Goal: Transaction & Acquisition: Purchase product/service

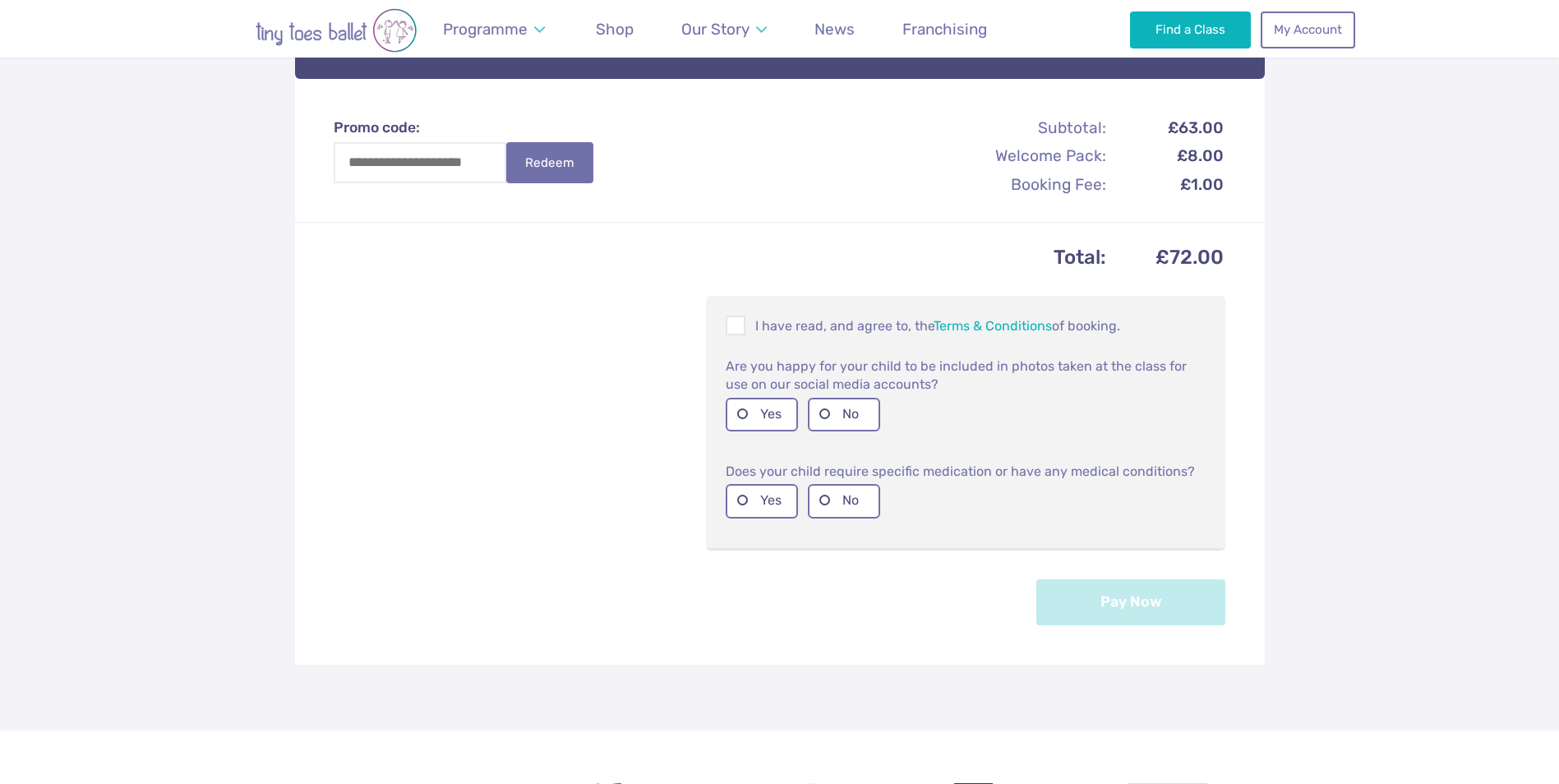
scroll to position [771, 0]
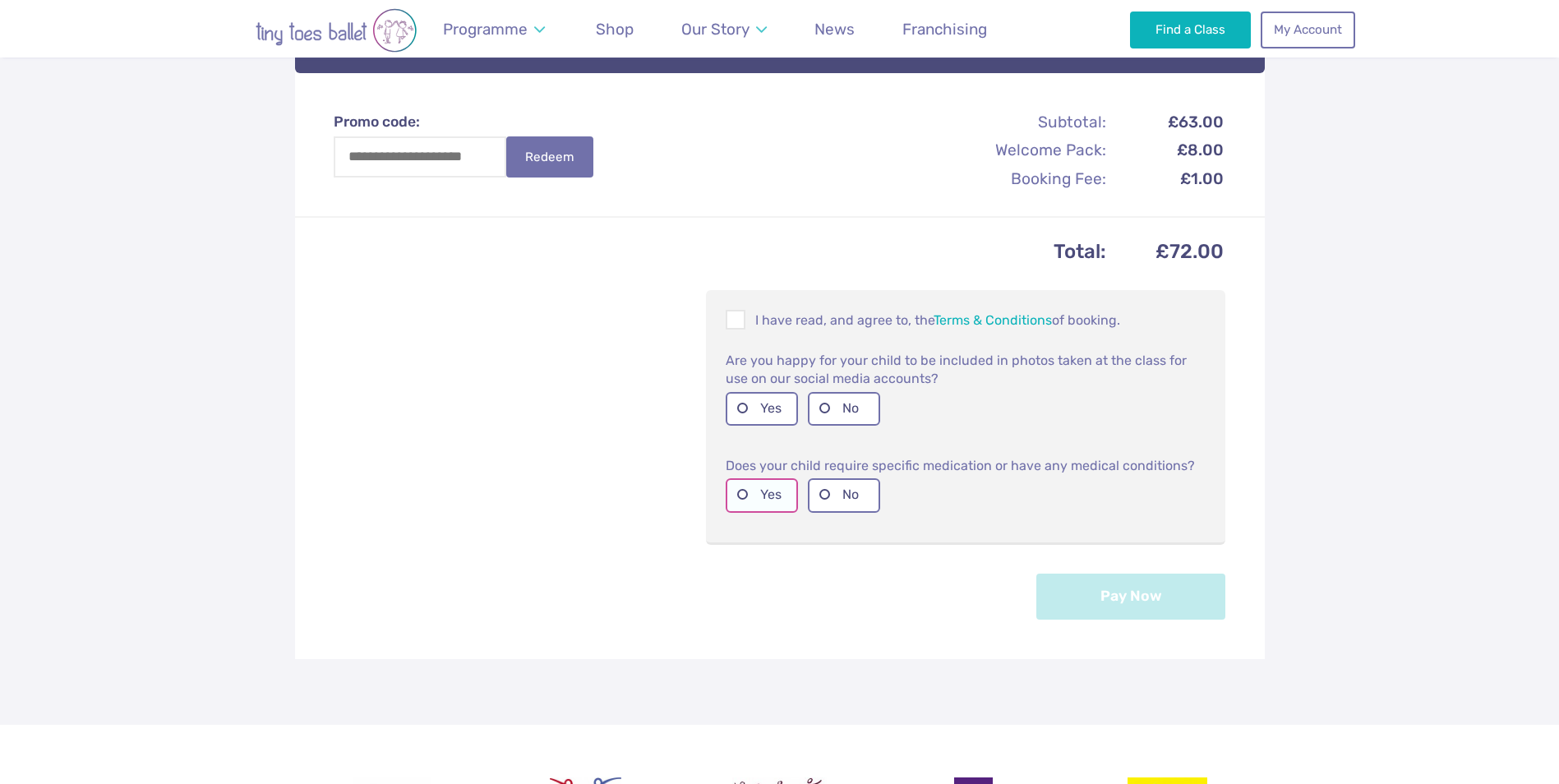
click at [769, 483] on label "Yes" at bounding box center [762, 495] width 72 height 33
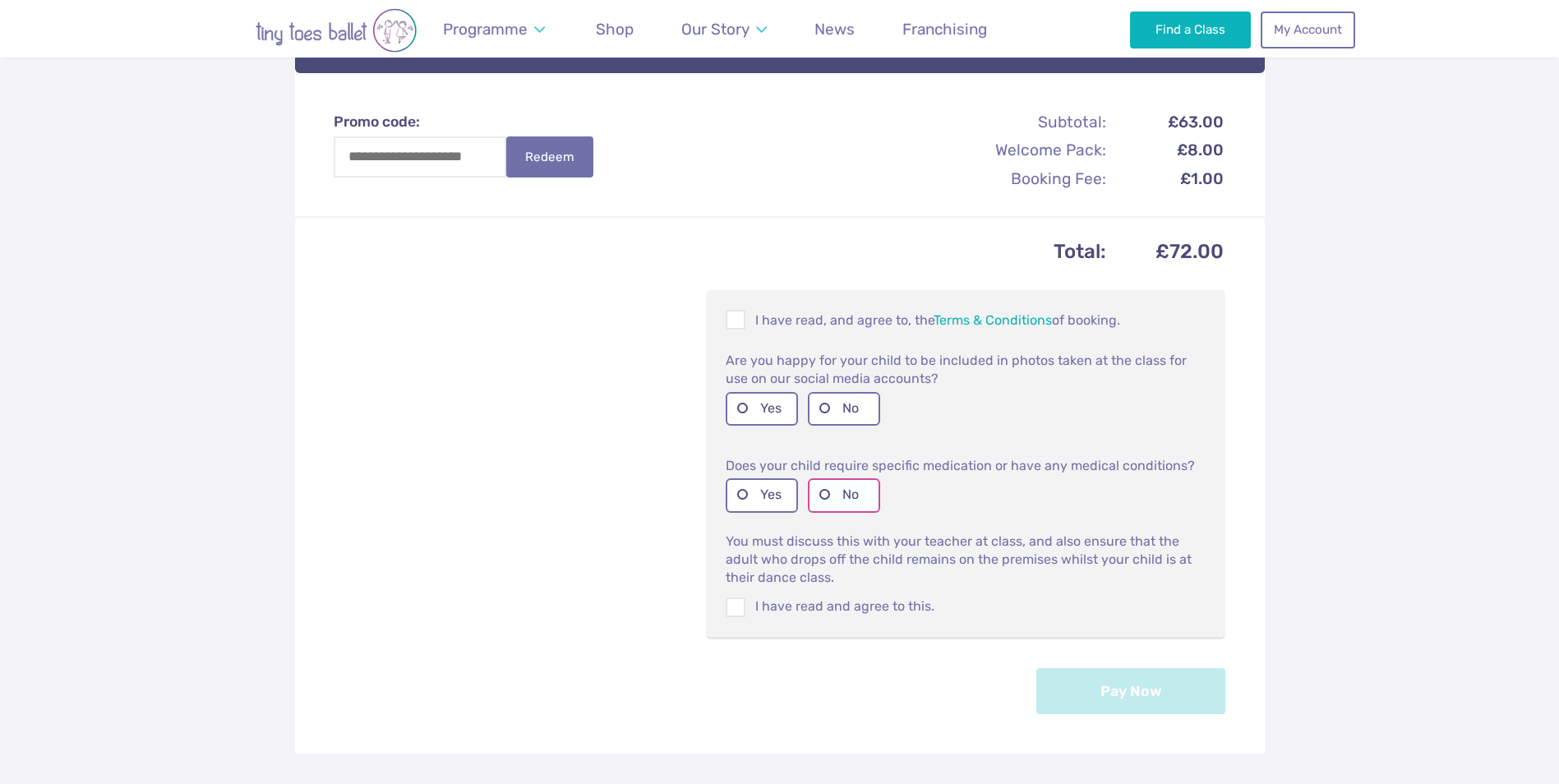
click at [837, 484] on label "No" at bounding box center [844, 495] width 72 height 33
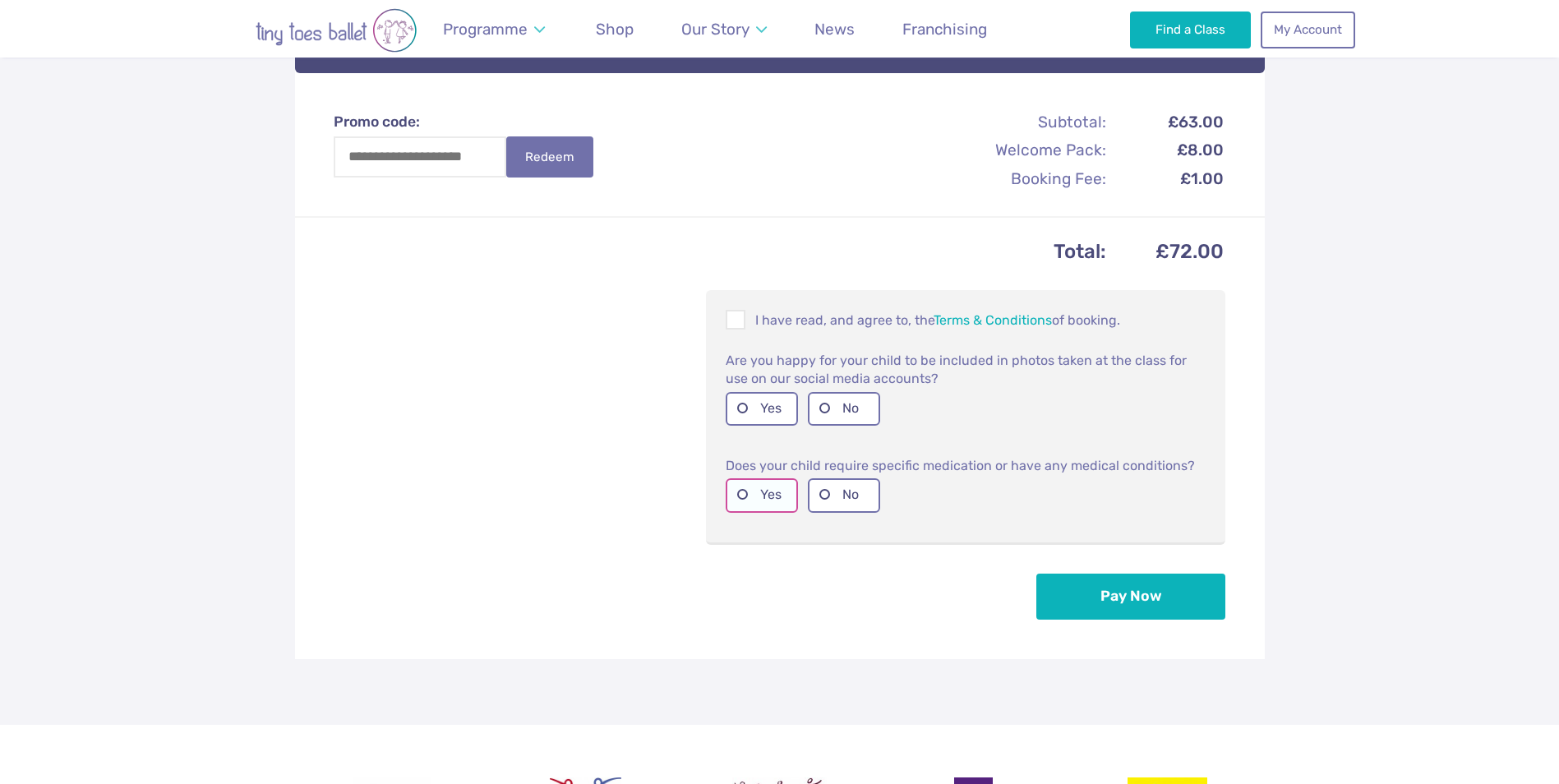
click at [783, 478] on label "Yes" at bounding box center [762, 495] width 72 height 33
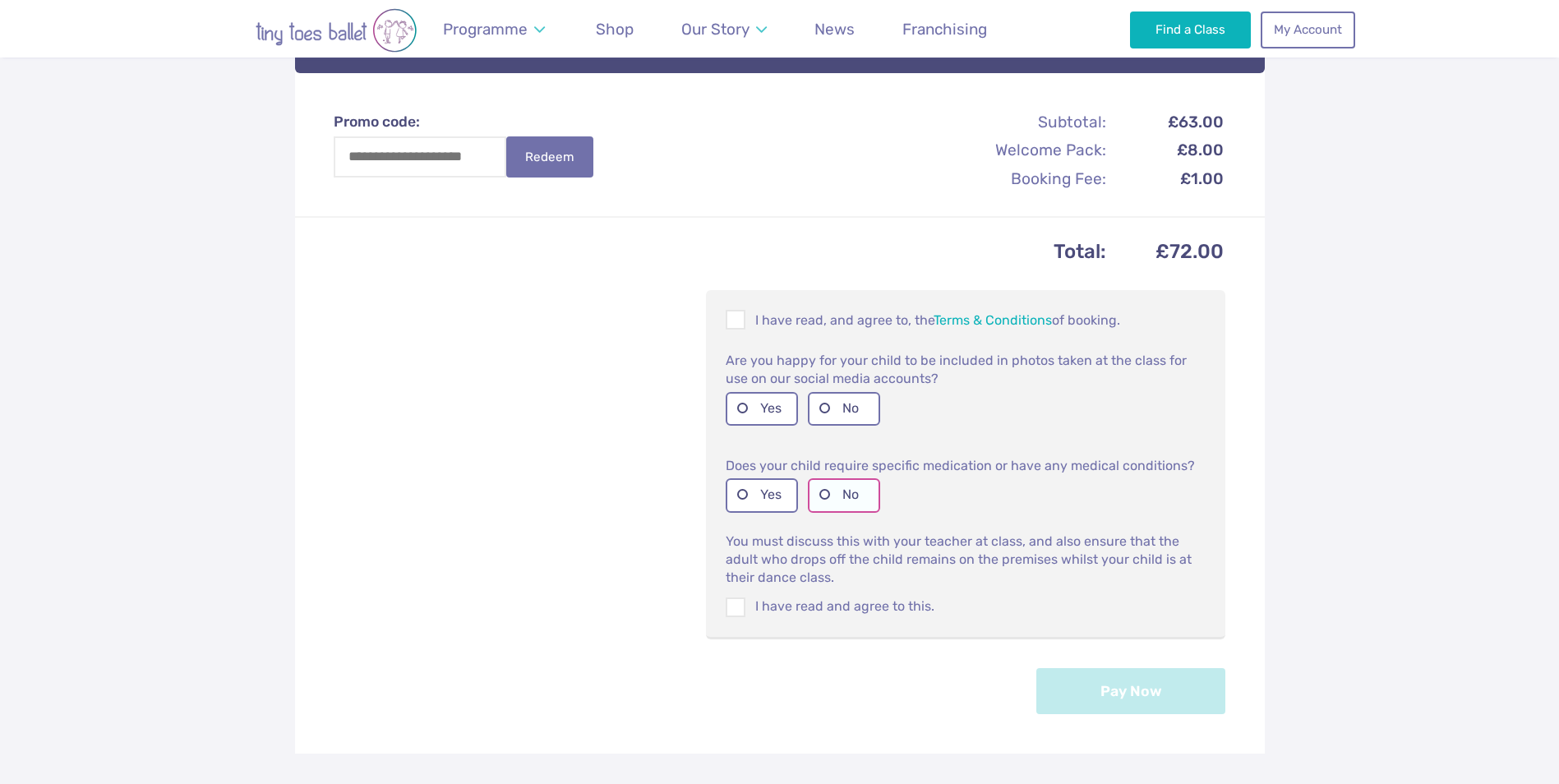
click at [849, 478] on label "No" at bounding box center [844, 495] width 72 height 33
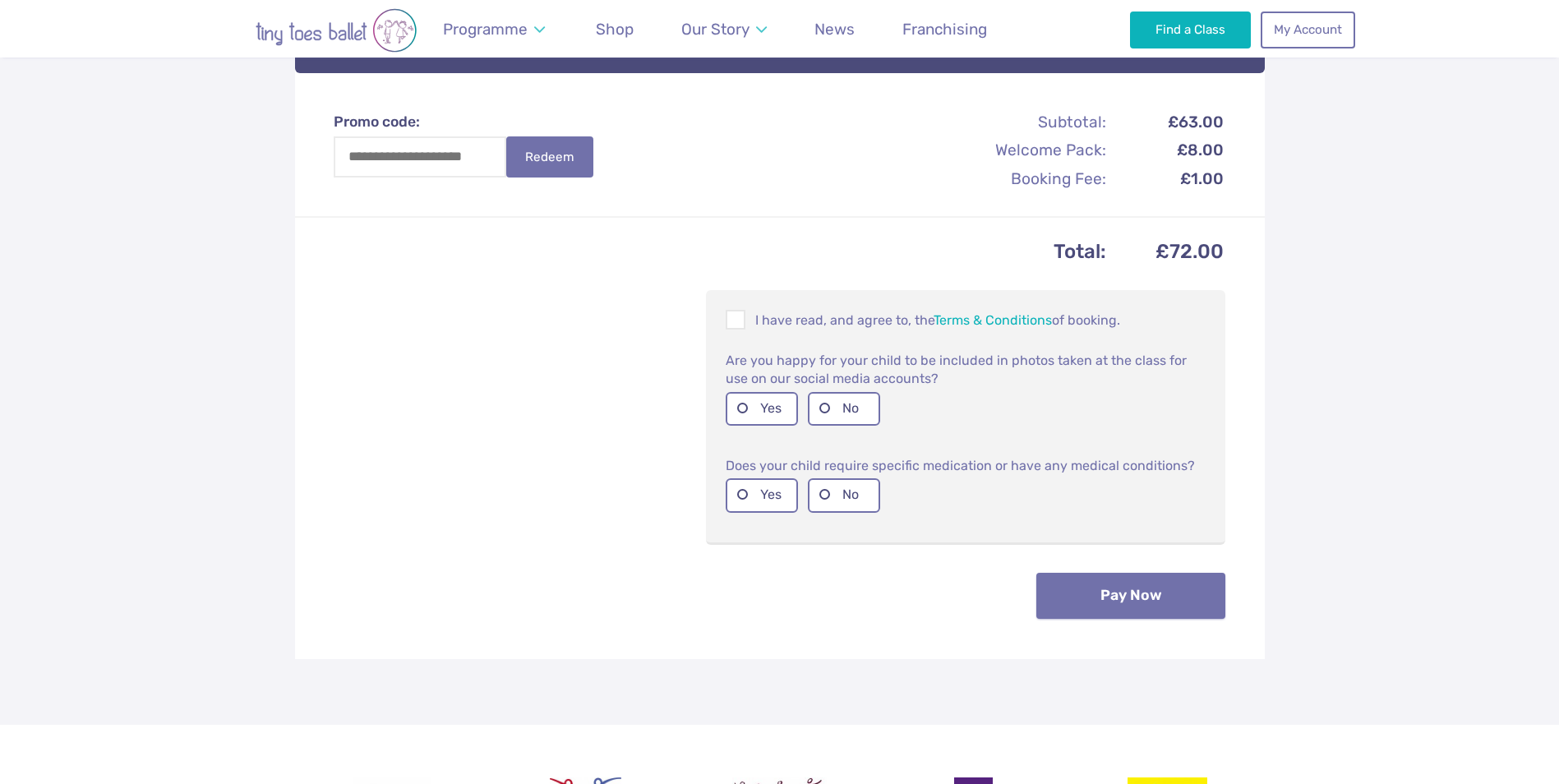
click at [1154, 573] on button "Pay Now" at bounding box center [1131, 596] width 189 height 46
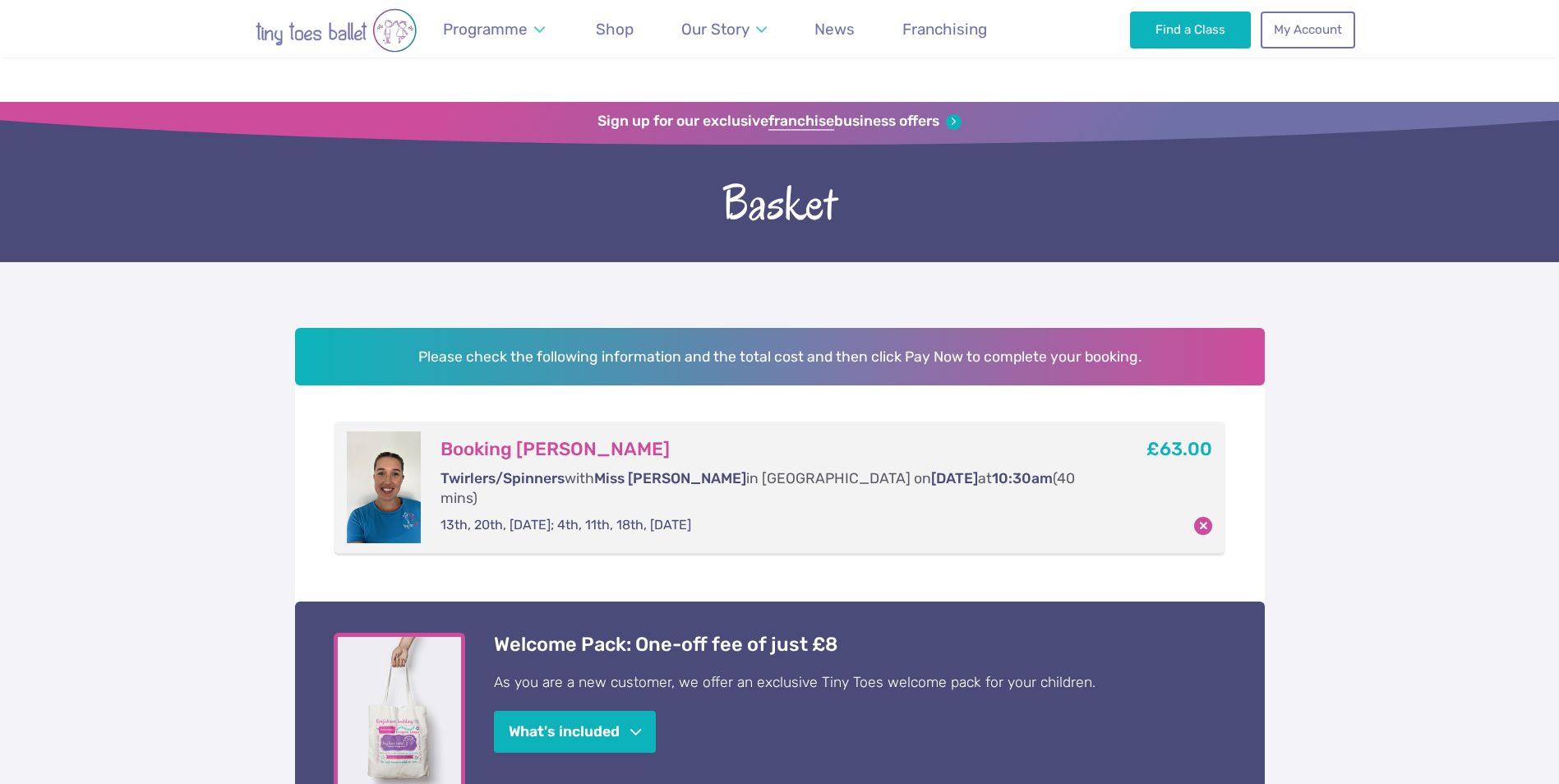
scroll to position [771, 0]
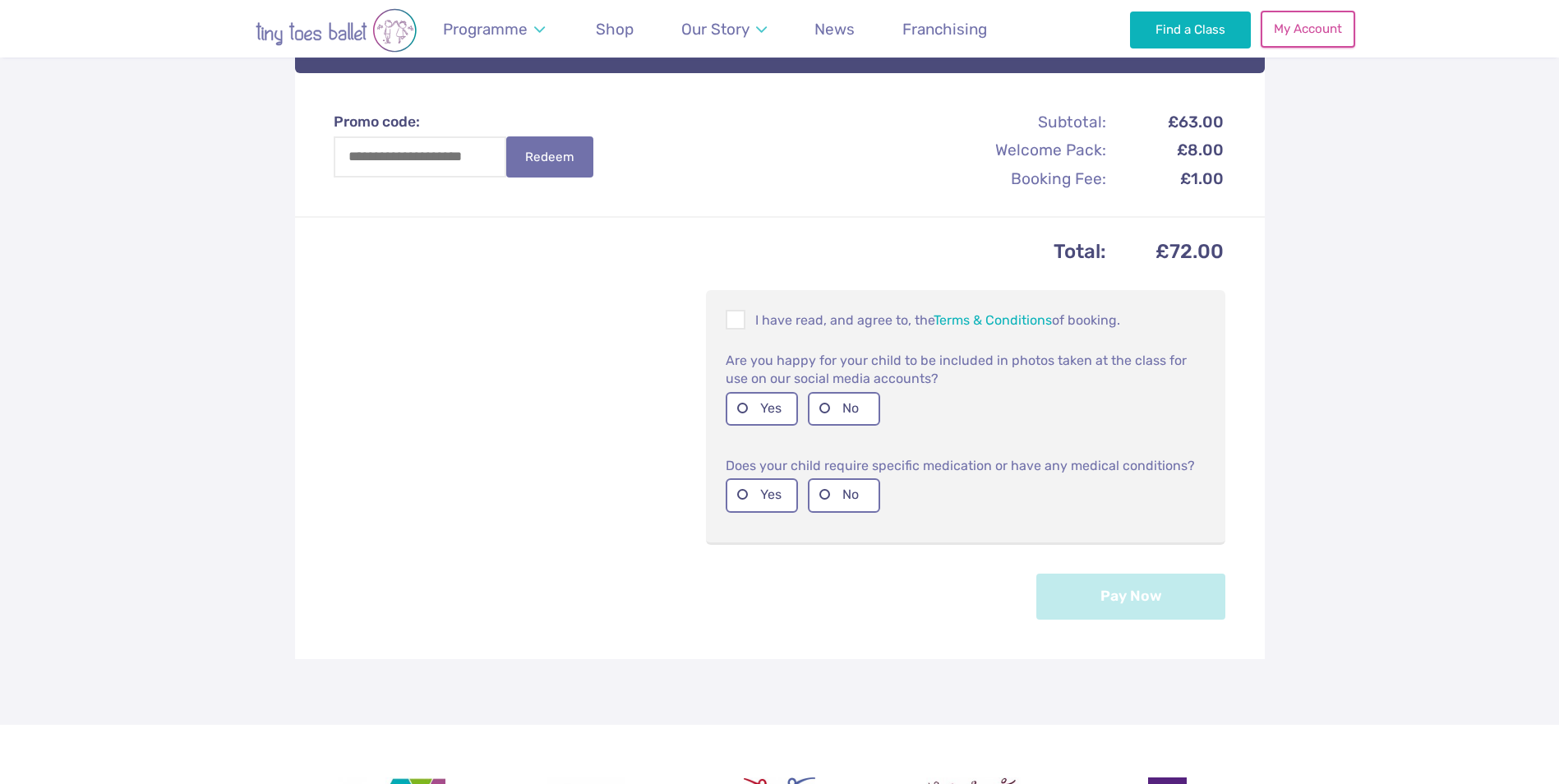
click at [1319, 29] on link "My Account" at bounding box center [1307, 28] width 94 height 36
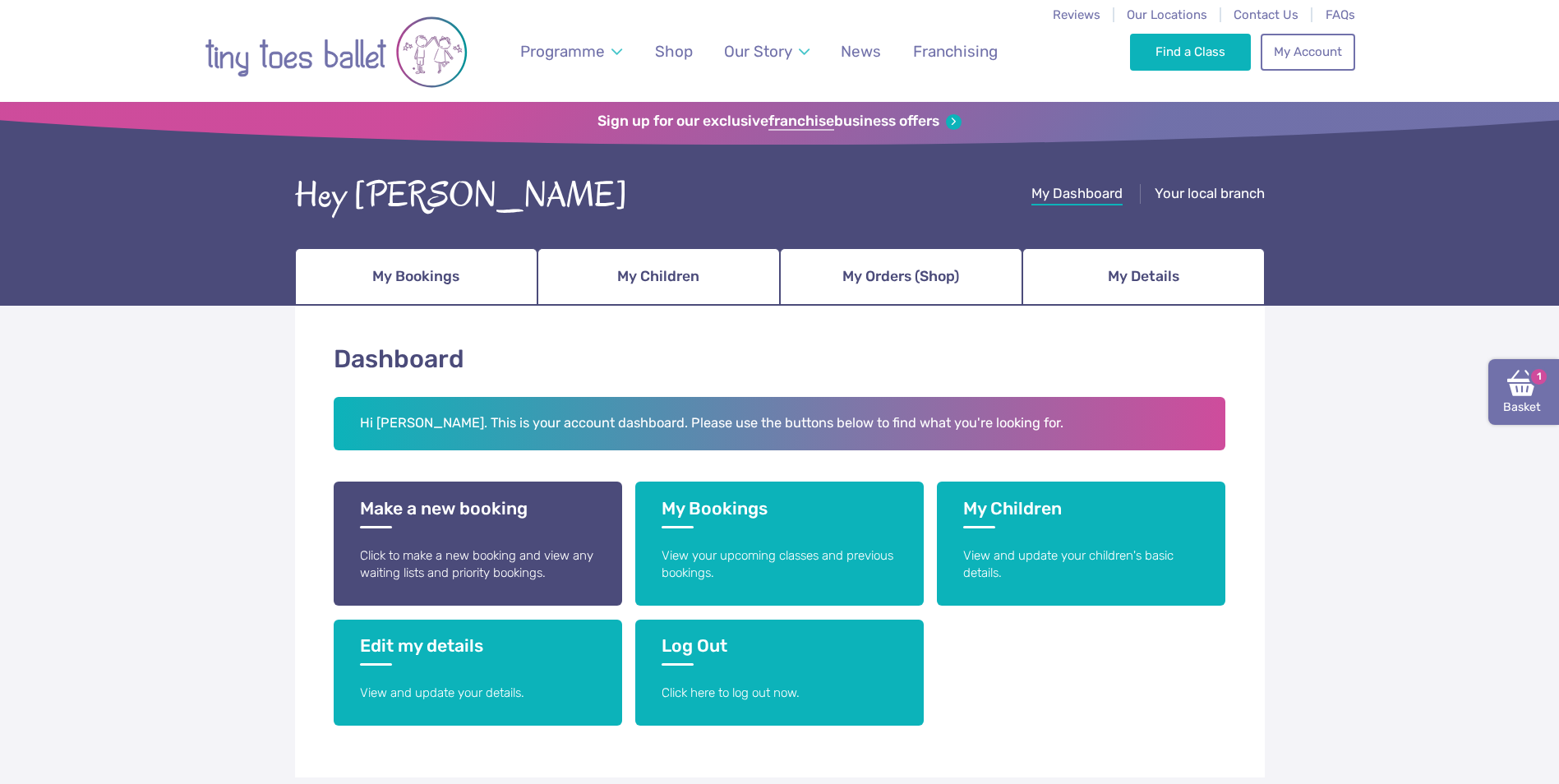
click at [1528, 389] on img at bounding box center [1522, 383] width 29 height 29
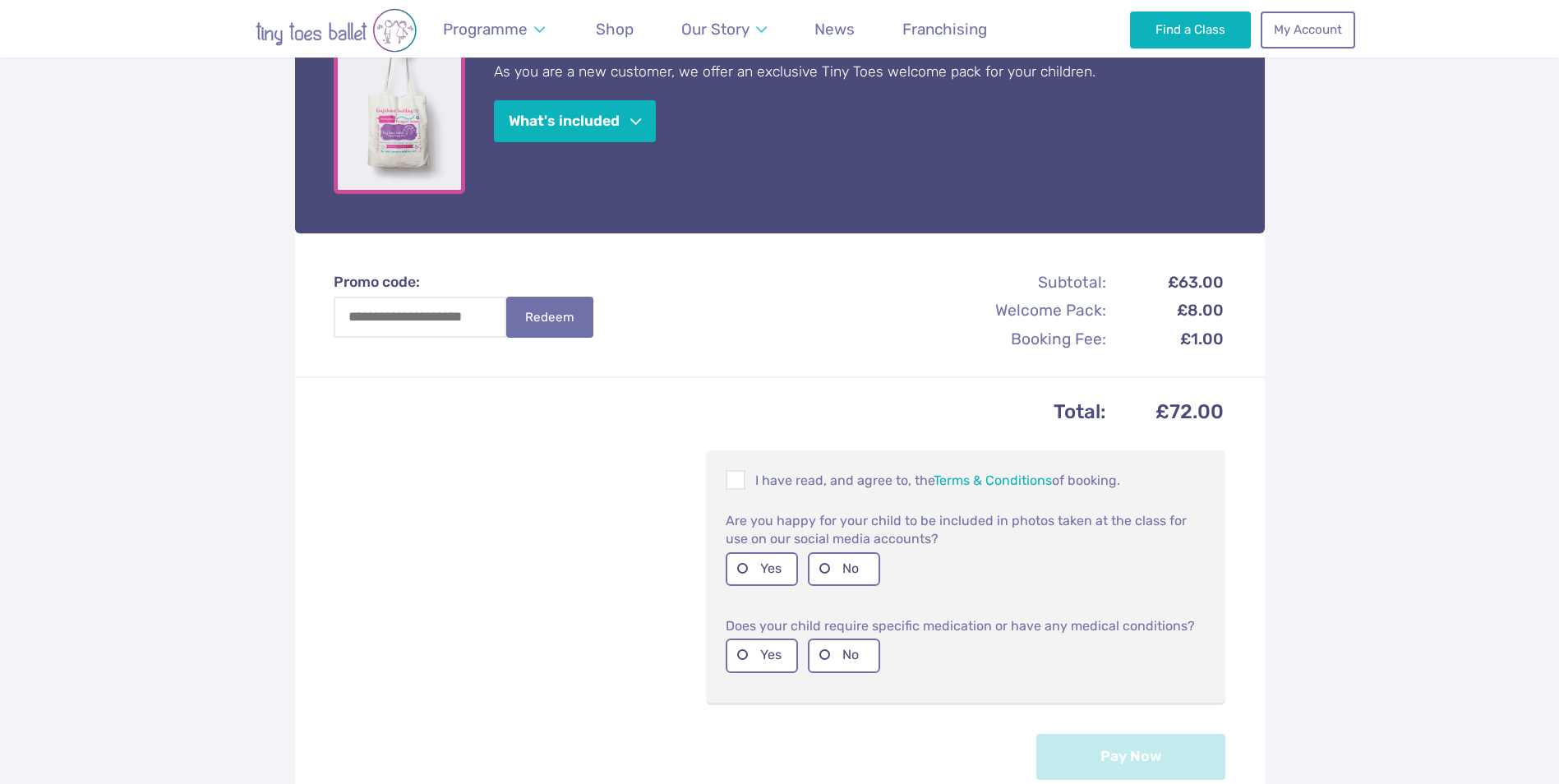
scroll to position [623, 0]
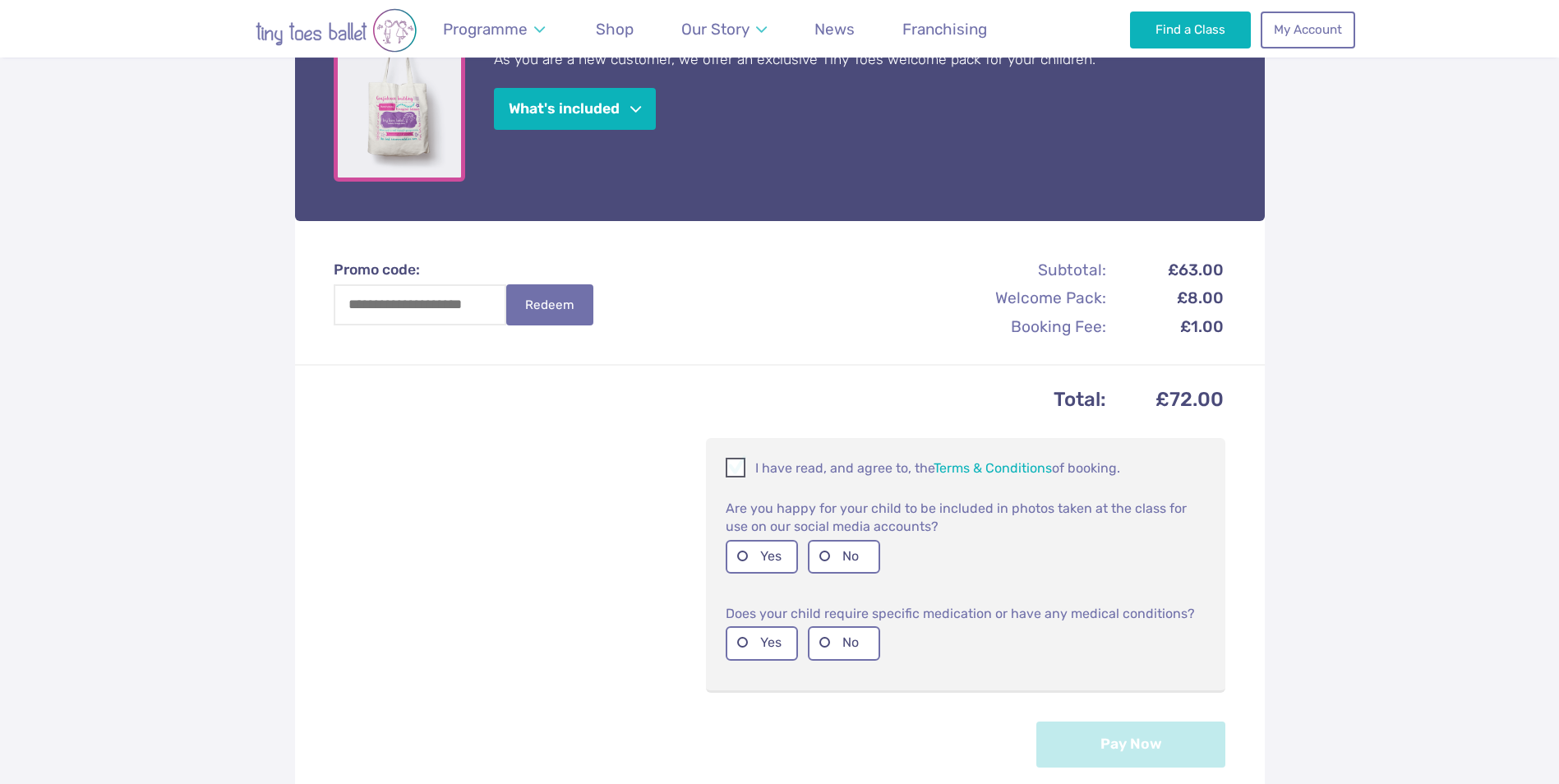
click at [734, 463] on span at bounding box center [736, 471] width 18 height 15
click at [751, 540] on label "Yes" at bounding box center [762, 556] width 72 height 33
click at [843, 629] on label "No" at bounding box center [844, 642] width 72 height 33
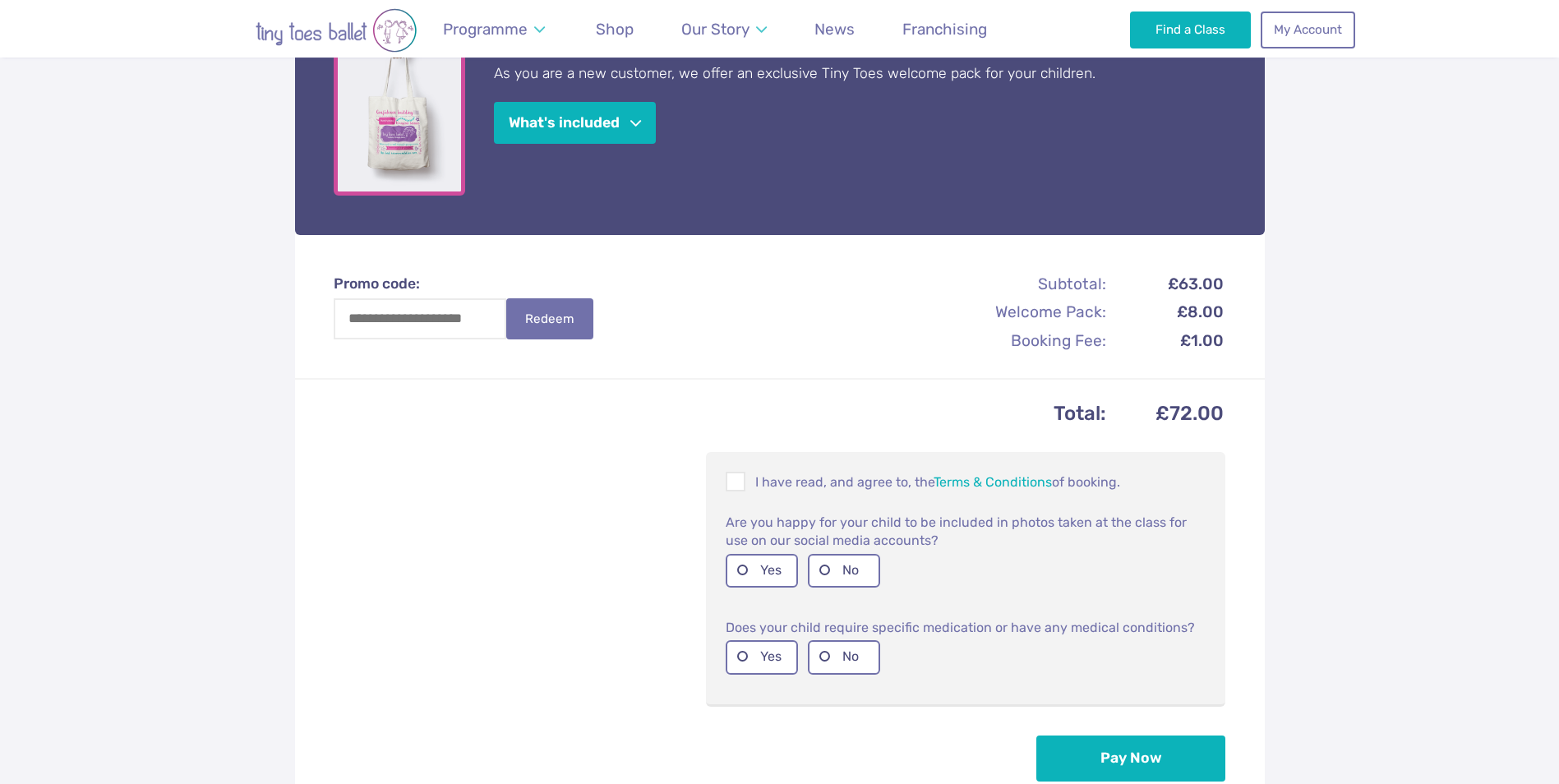
scroll to position [611, 0]
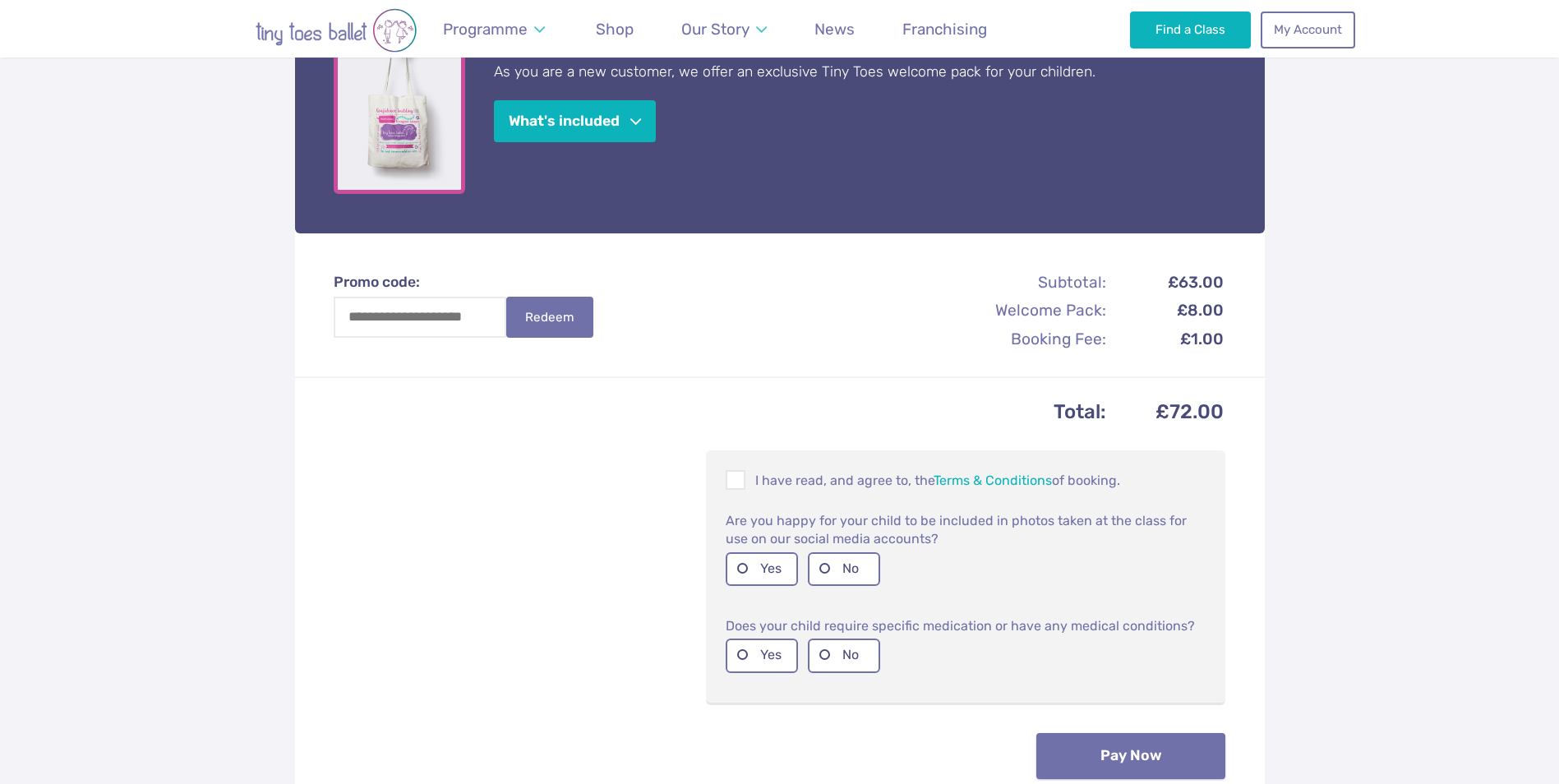
click at [1120, 742] on button "Pay Now" at bounding box center [1131, 757] width 189 height 46
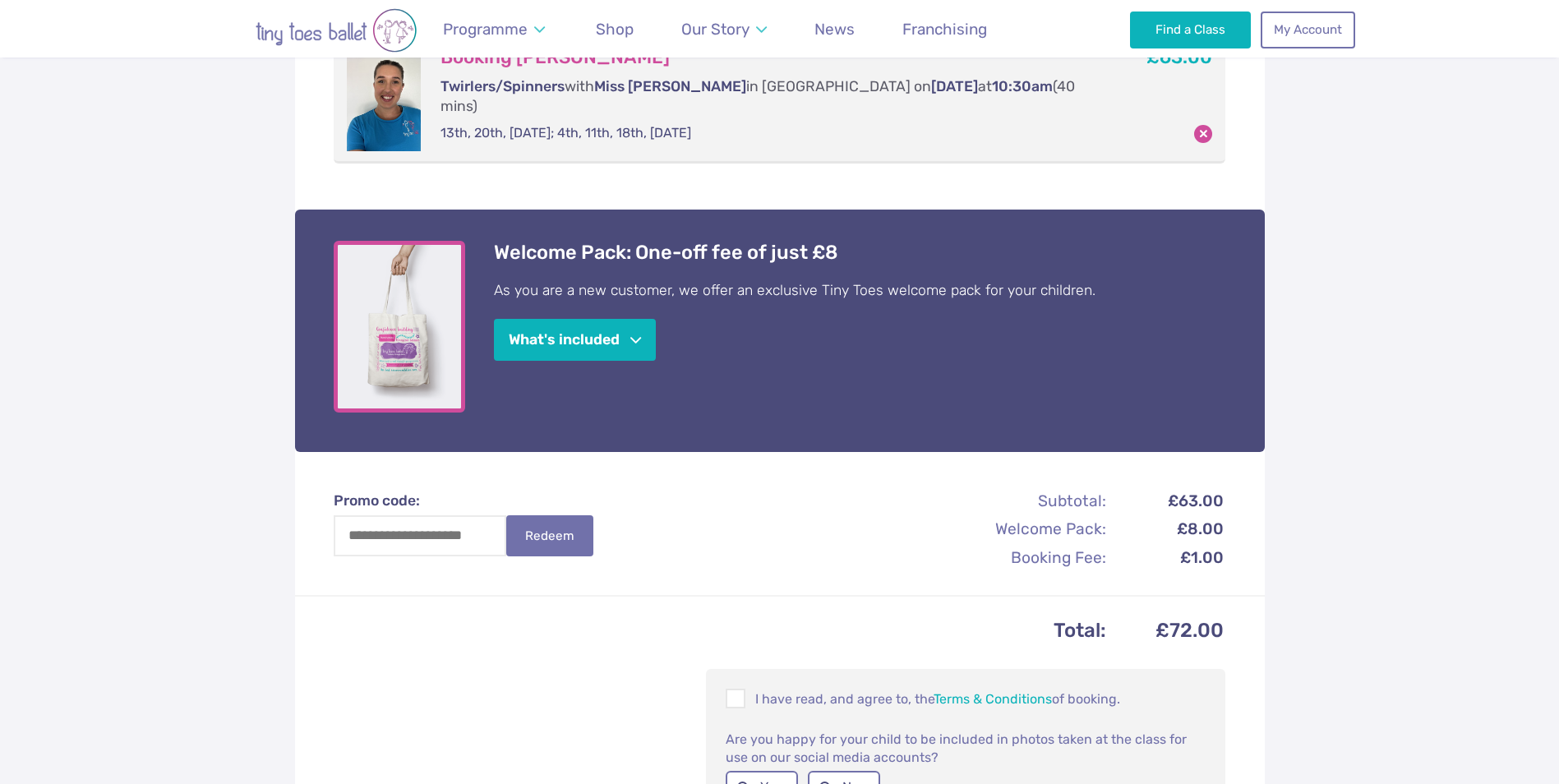
scroll to position [391, 0]
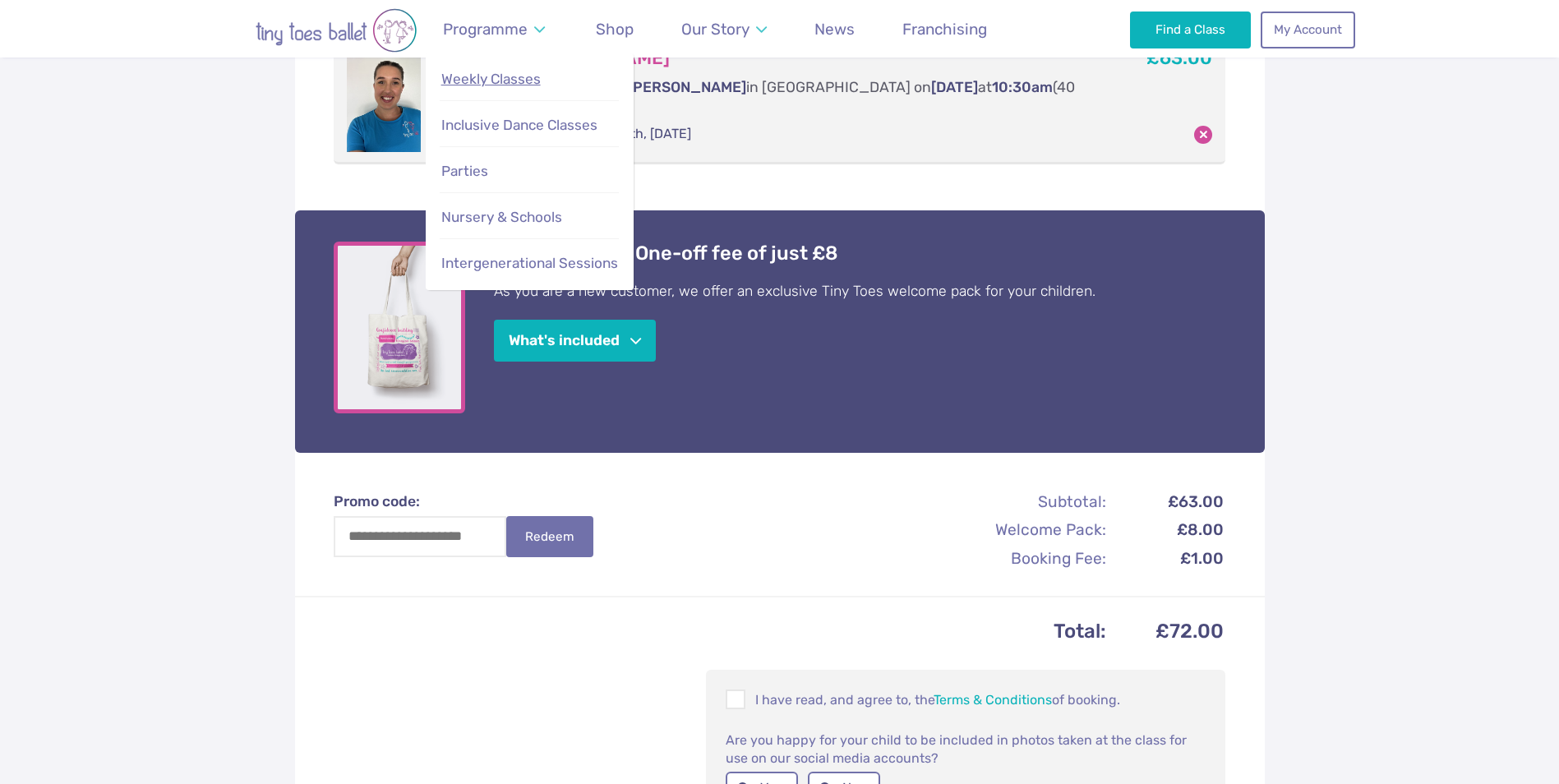
click at [477, 88] on link "Weekly Classes" at bounding box center [529, 79] width 180 height 35
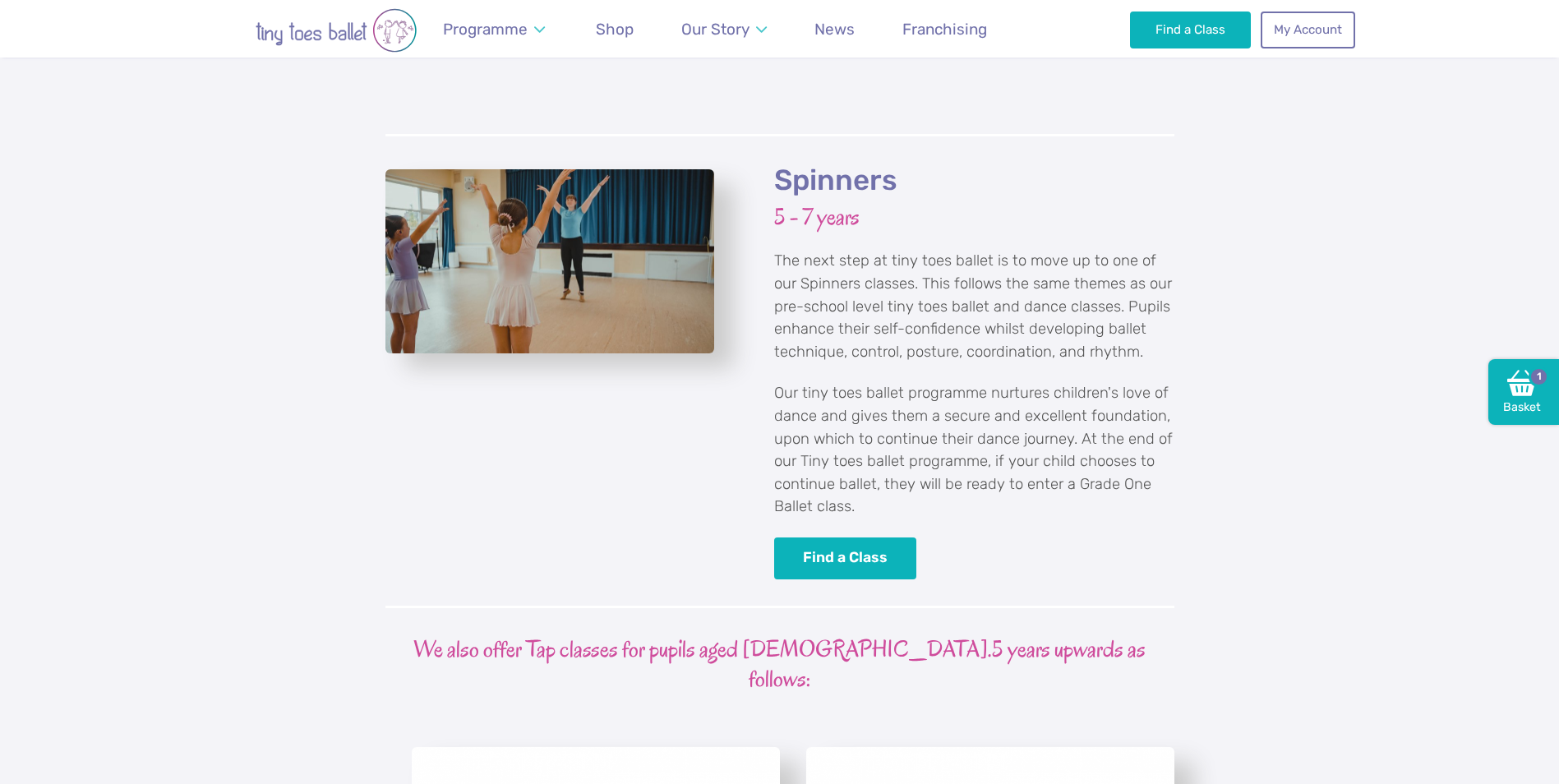
scroll to position [3423, 0]
click at [841, 536] on link "Find a Class" at bounding box center [845, 556] width 143 height 42
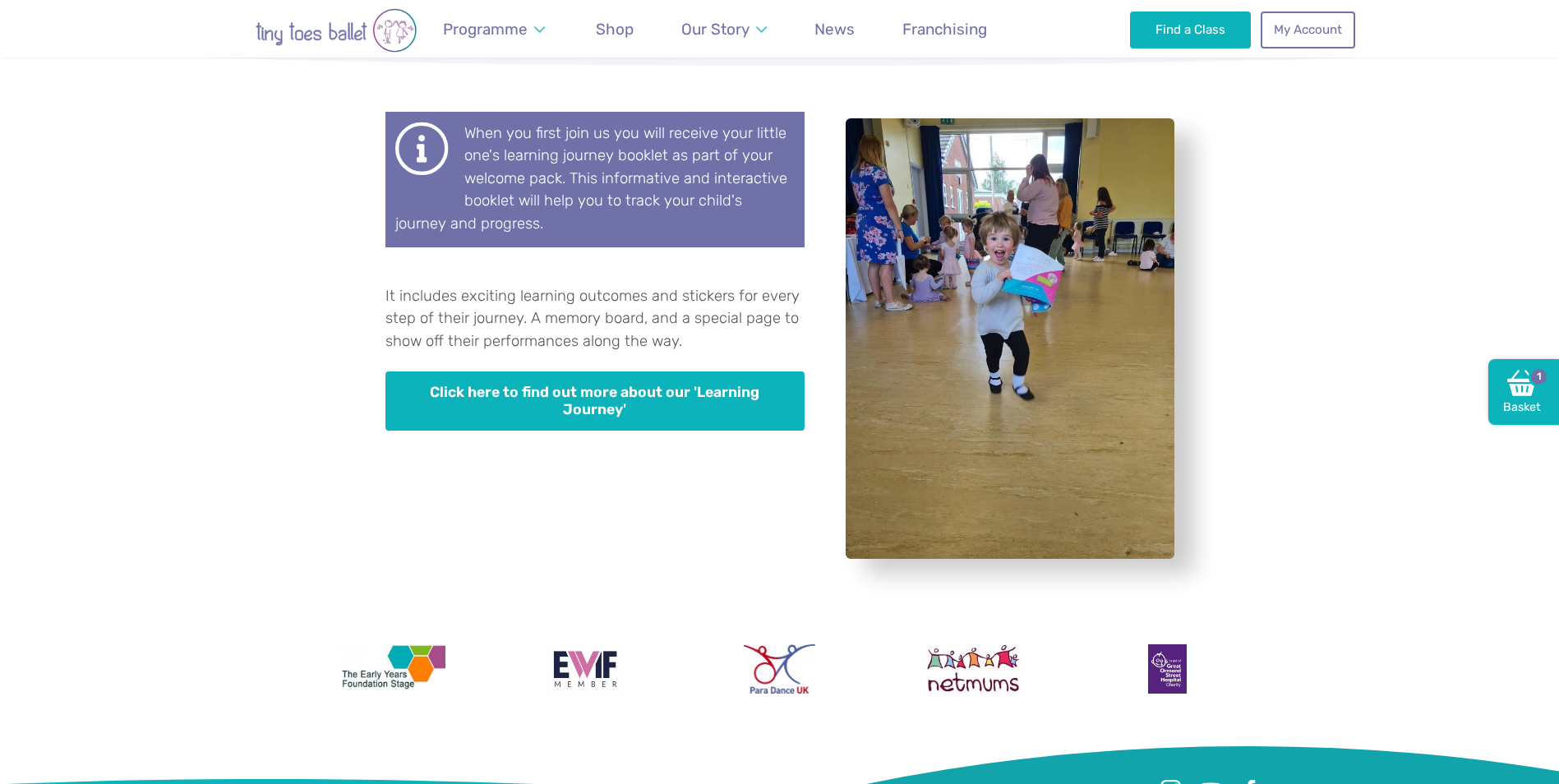
scroll to position [4459, 0]
